Goal: Task Accomplishment & Management: Use online tool/utility

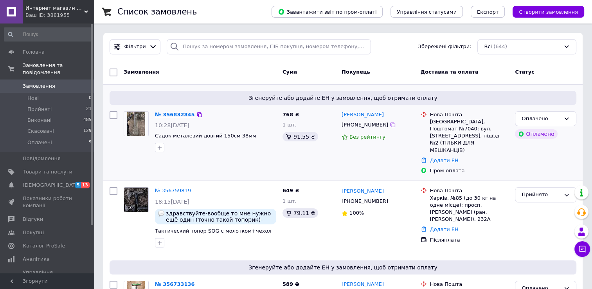
click at [177, 111] on link "№ 356832845" at bounding box center [175, 114] width 40 height 6
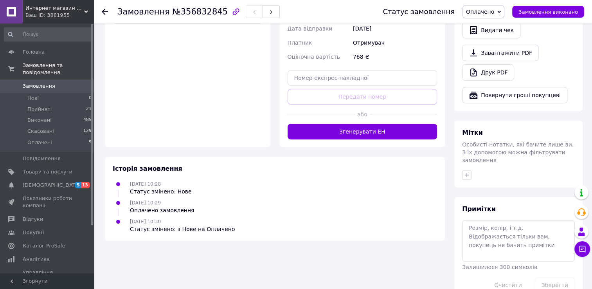
scroll to position [305, 0]
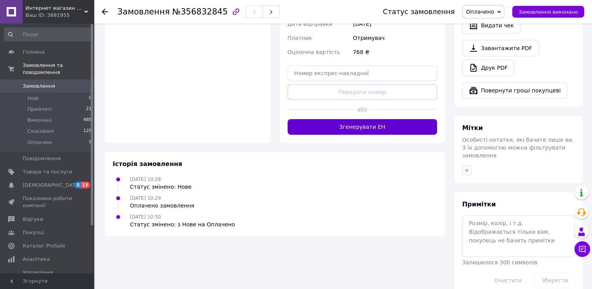
click at [382, 119] on button "Згенерувати ЕН" at bounding box center [362, 127] width 150 height 16
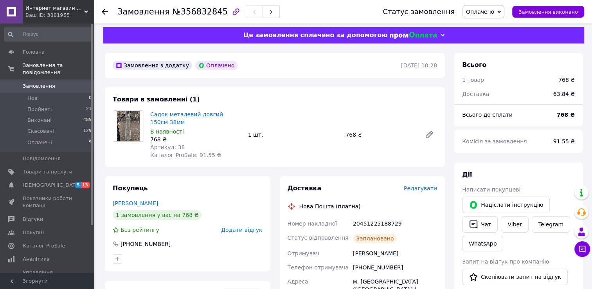
scroll to position [0, 0]
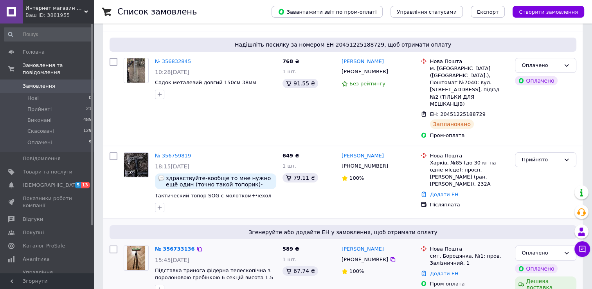
scroll to position [156, 0]
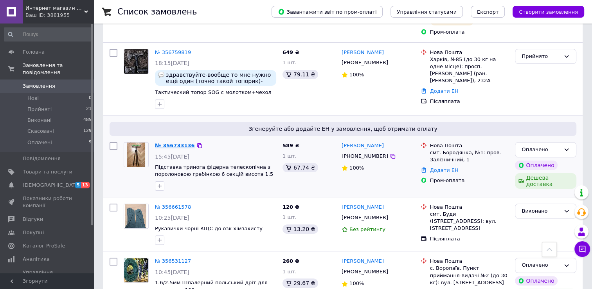
click at [171, 142] on link "№ 356733136" at bounding box center [175, 145] width 40 height 6
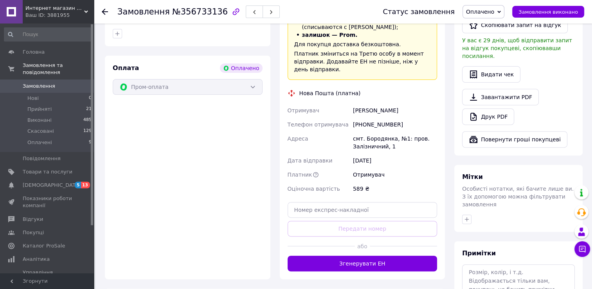
scroll to position [341, 0]
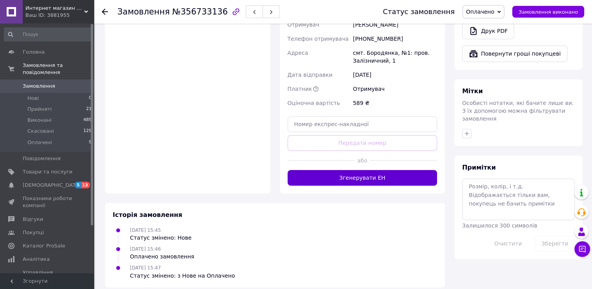
click at [394, 176] on button "Згенерувати ЕН" at bounding box center [362, 178] width 150 height 16
